Goal: Transaction & Acquisition: Complete application form

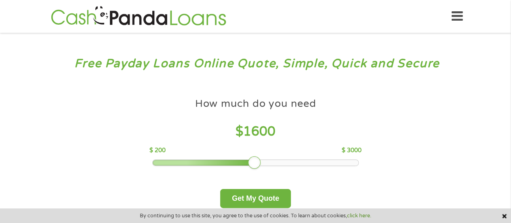
click at [258, 161] on div at bounding box center [256, 163] width 206 height 6
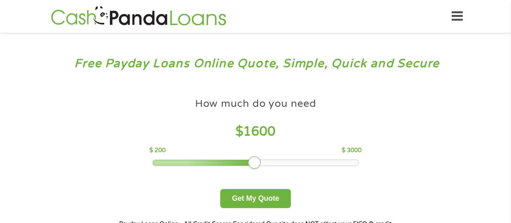
click at [252, 161] on div at bounding box center [254, 162] width 13 height 13
click at [273, 196] on button "Get My Quote" at bounding box center [255, 198] width 71 height 19
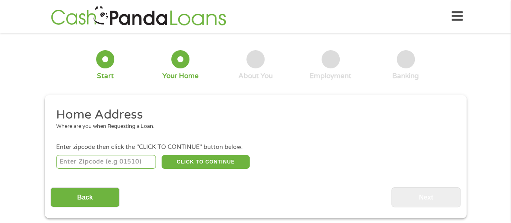
click at [125, 161] on input "number" at bounding box center [106, 162] width 100 height 14
type input "46221"
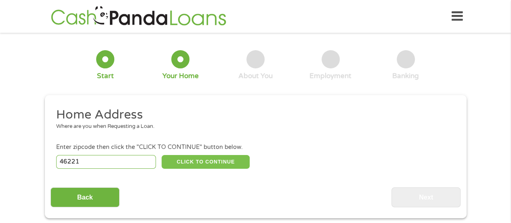
click at [224, 156] on button "CLICK TO CONTINUE" at bounding box center [206, 162] width 88 height 14
type input "46221"
type input "Indianapolis"
select select "Indiana"
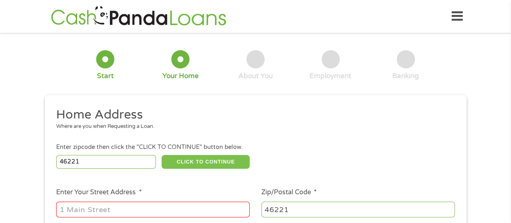
click at [221, 162] on button "CLICK TO CONTINUE" at bounding box center [206, 162] width 88 height 14
click at [97, 209] on input "Enter Your Street Address *" at bounding box center [152, 208] width 193 height 15
type input "5751 Long Ridge Place"
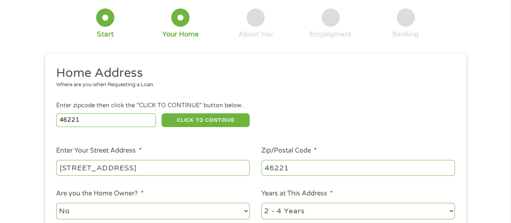
scroll to position [121, 0]
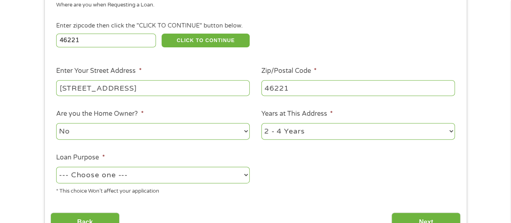
click at [123, 129] on select "No Yes" at bounding box center [152, 131] width 193 height 17
select select "yes"
click at [56, 123] on select "No Yes" at bounding box center [152, 131] width 193 height 17
click at [292, 127] on select "1 Year or less 1 - 2 Years 2 - 4 Years Over 4 Years" at bounding box center [357, 131] width 193 height 17
select select "60months"
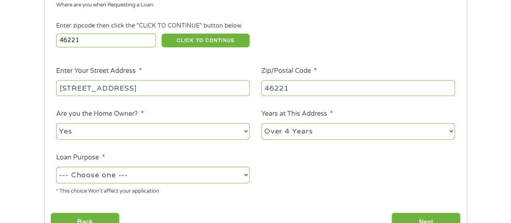
click at [261, 123] on select "1 Year or less 1 - 2 Years 2 - 4 Years Over 4 Years" at bounding box center [357, 131] width 193 height 17
click at [164, 177] on select "--- Choose one --- Pay Bills Debt Consolidation Home Improvement Major Purchase…" at bounding box center [152, 174] width 193 height 17
select select "shorttermcash"
click at [56, 167] on select "--- Choose one --- Pay Bills Debt Consolidation Home Improvement Major Purchase…" at bounding box center [152, 174] width 193 height 17
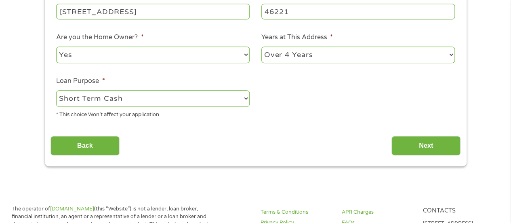
scroll to position [202, 0]
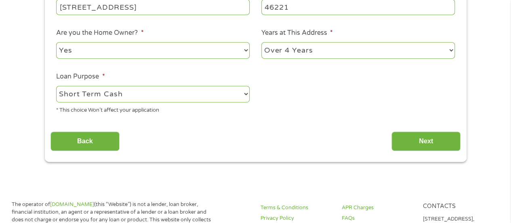
click at [415, 143] on input "Next" at bounding box center [425, 141] width 69 height 20
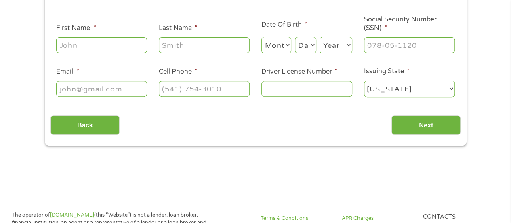
scroll to position [121, 0]
click at [95, 41] on input "First Name *" at bounding box center [101, 45] width 91 height 15
type input "Jami"
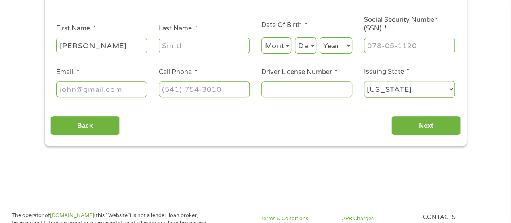
type input "Crouch"
type input "Crouch.jami@gmail.com"
type input "(317) 968-9977"
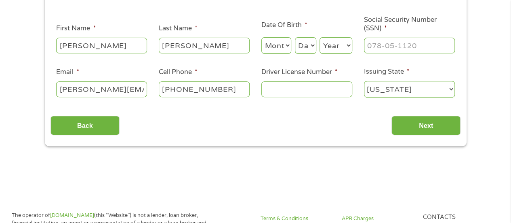
click at [286, 53] on select "Month 1 2 3 4 5 6 7 8 9 10 11 12" at bounding box center [276, 45] width 30 height 17
select select "11"
click at [261, 38] on select "Month 1 2 3 4 5 6 7 8 9 10 11 12" at bounding box center [276, 45] width 30 height 17
click at [313, 40] on select "Day 1 2 3 4 5 6 7 8 9 10 11 12 13 14 15 16 17 18 19 20 21 22 23 24 25 26 27 28 …" at bounding box center [305, 45] width 21 height 17
select select "25"
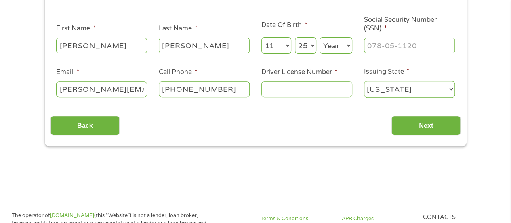
click at [295, 38] on select "Day 1 2 3 4 5 6 7 8 9 10 11 12 13 14 15 16 17 18 19 20 21 22 23 24 25 26 27 28 …" at bounding box center [305, 45] width 21 height 17
click at [343, 48] on select "Year 2007 2006 2005 2004 2003 2002 2001 2000 1999 1998 1997 1996 1995 1994 1993…" at bounding box center [336, 45] width 33 height 17
select select "1982"
click at [320, 38] on select "Year 2007 2006 2005 2004 2003 2002 2001 2000 1999 1998 1997 1996 1995 1994 1993…" at bounding box center [336, 45] width 33 height 17
click at [371, 44] on input "___-__-____" at bounding box center [409, 45] width 91 height 15
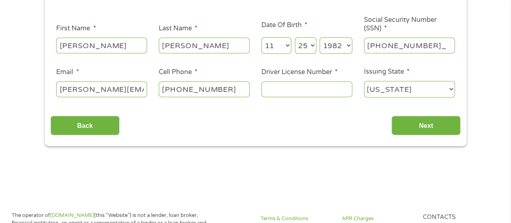
type input "343-88-6604"
click at [286, 95] on input "Driver License Number *" at bounding box center [306, 88] width 91 height 15
click at [283, 85] on input "Driver License Number *" at bounding box center [306, 88] width 91 height 15
type input "Crouch.j(317) 968-9977ami@gmail.com"
type input "(___) ___-____"
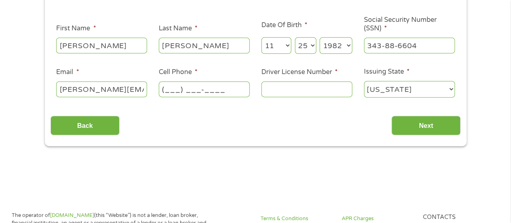
type input "Crouch.jami@gmail.com"
click at [170, 89] on input "(___) ___-____" at bounding box center [204, 88] width 91 height 15
type input "(317) 250-5873"
click at [273, 86] on input "Driver License Number *" at bounding box center [306, 88] width 91 height 15
type input "2311422288"
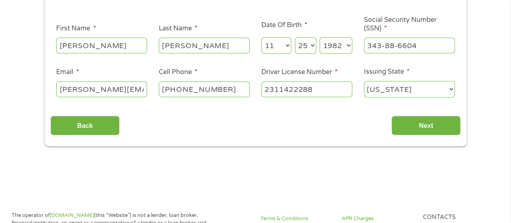
click at [406, 121] on input "Next" at bounding box center [425, 126] width 69 height 20
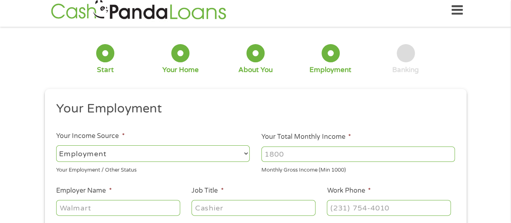
scroll to position [0, 0]
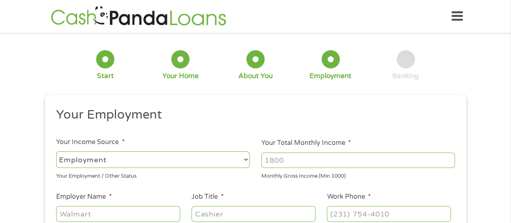
click at [132, 161] on select "--- Choose one --- Employment Self Employed Benefits" at bounding box center [152, 159] width 193 height 17
click at [325, 164] on input "Your Total Monthly Income *" at bounding box center [357, 159] width 193 height 15
drag, startPoint x: 325, startPoint y: 164, endPoint x: 301, endPoint y: 162, distance: 24.0
click at [301, 162] on input "Your Total Monthly Income *" at bounding box center [357, 159] width 193 height 15
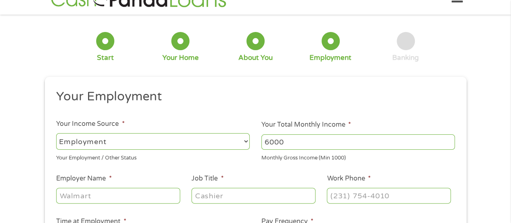
scroll to position [40, 0]
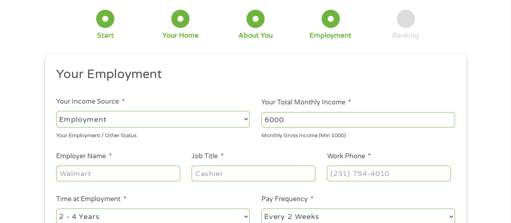
type input "6000"
click at [95, 170] on input "Employer Name *" at bounding box center [118, 172] width 124 height 15
type input "Theoris"
type input "Sr Technical Recruiter"
type input "(317) 968-9977"
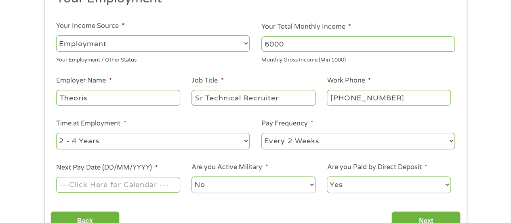
scroll to position [123, 0]
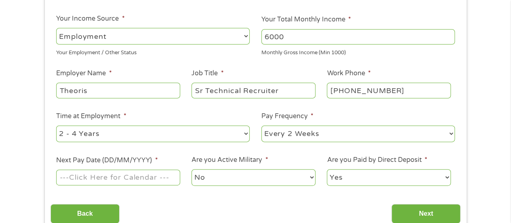
click at [185, 137] on select "--- Choose one --- 1 Year or less 1 - 2 Years 2 - 4 Years Over 4 Years" at bounding box center [152, 133] width 193 height 17
select select "60months"
click at [56, 125] on select "--- Choose one --- 1 Year or less 1 - 2 Years 2 - 4 Years Over 4 Years" at bounding box center [152, 133] width 193 height 17
click at [103, 175] on input "Next Pay Date (DD/MM/YYYY) *" at bounding box center [118, 176] width 124 height 15
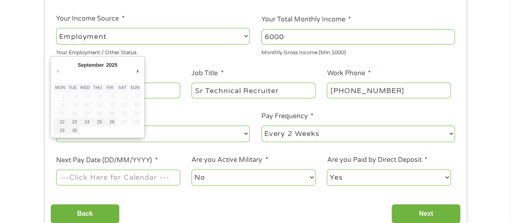
type input "26/09/2025"
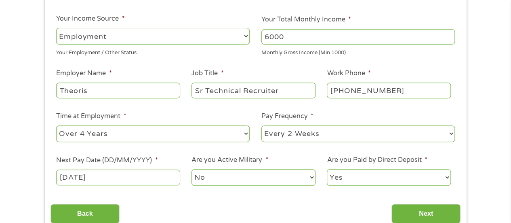
click at [202, 177] on select "No Yes" at bounding box center [253, 177] width 124 height 17
click at [334, 173] on select "Yes No" at bounding box center [389, 177] width 124 height 17
click at [424, 219] on input "Next" at bounding box center [425, 214] width 69 height 20
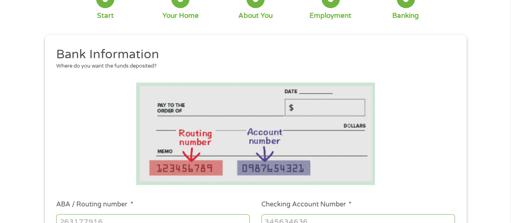
scroll to position [202, 0]
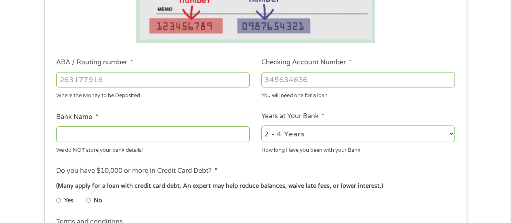
click at [82, 79] on input "ABA / Routing number *" at bounding box center [152, 79] width 193 height 15
type input "074000010"
type input "JPMORGAN CHASE BANK NA"
type input "074000010"
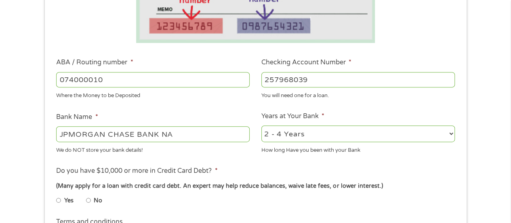
type input "257968039"
click at [285, 140] on select "2 - 4 Years 6 - 12 Months 1 - 2 Years Over 4 Years" at bounding box center [357, 133] width 193 height 17
select select "60months"
click at [261, 126] on select "2 - 4 Years 6 - 12 Months 1 - 2 Years Over 4 Years" at bounding box center [357, 133] width 193 height 17
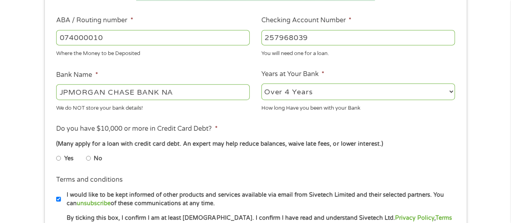
scroll to position [283, 0]
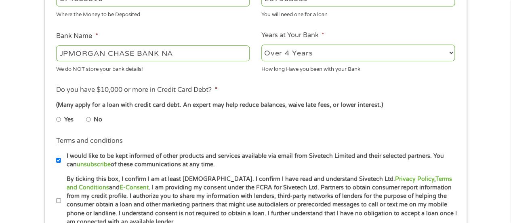
click at [90, 119] on li "No" at bounding box center [100, 119] width 29 height 16
click at [88, 118] on input "No" at bounding box center [88, 119] width 5 height 13
radio input "true"
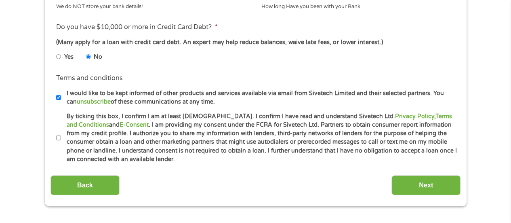
scroll to position [364, 0]
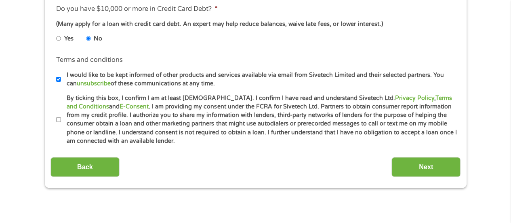
click at [58, 117] on input "By ticking this box, I confirm I am at least 18 years old. I confirm I have rea…" at bounding box center [58, 119] width 5 height 13
checkbox input "true"
click at [412, 162] on input "Next" at bounding box center [425, 167] width 69 height 20
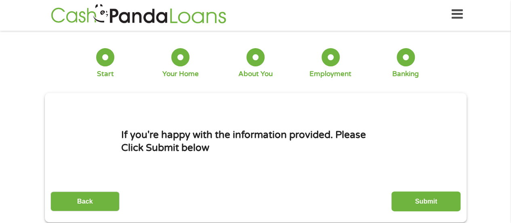
scroll to position [0, 0]
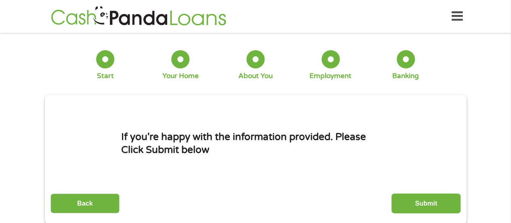
click at [427, 200] on input "Submit" at bounding box center [425, 203] width 69 height 20
